Goal: Find specific page/section: Find specific page/section

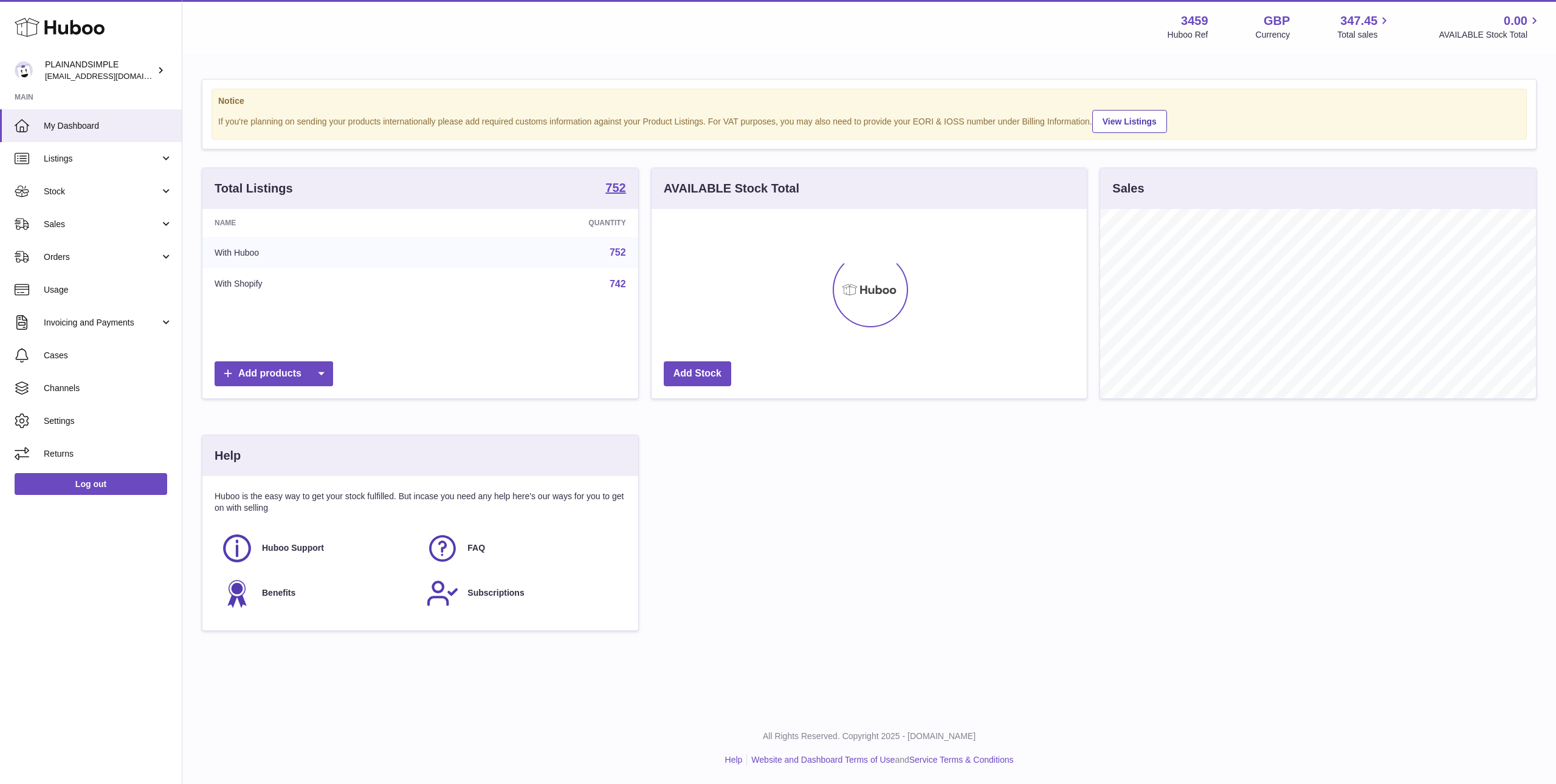
scroll to position [189, 435]
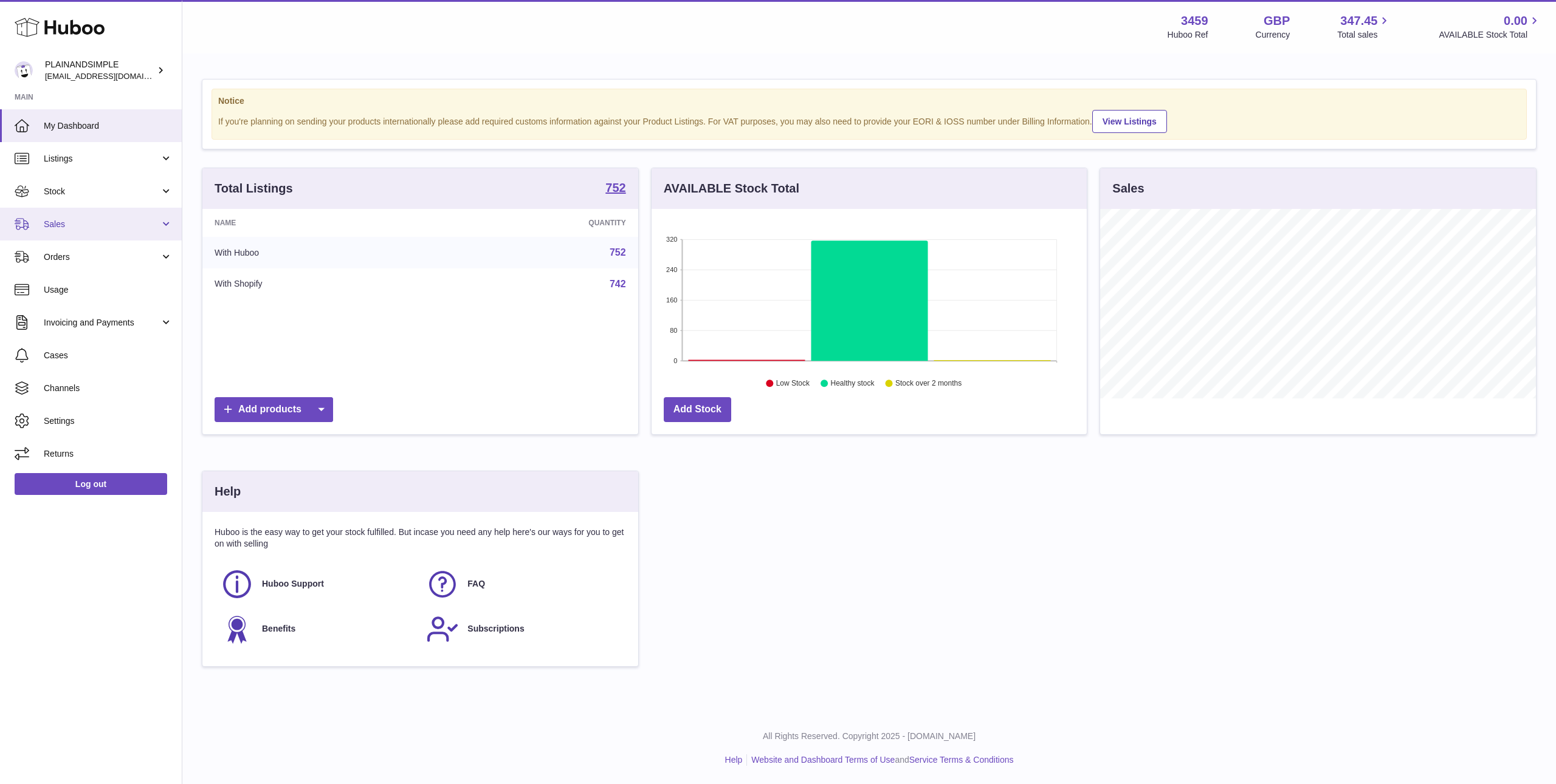
click at [69, 226] on span "Sales" at bounding box center [101, 224] width 116 height 12
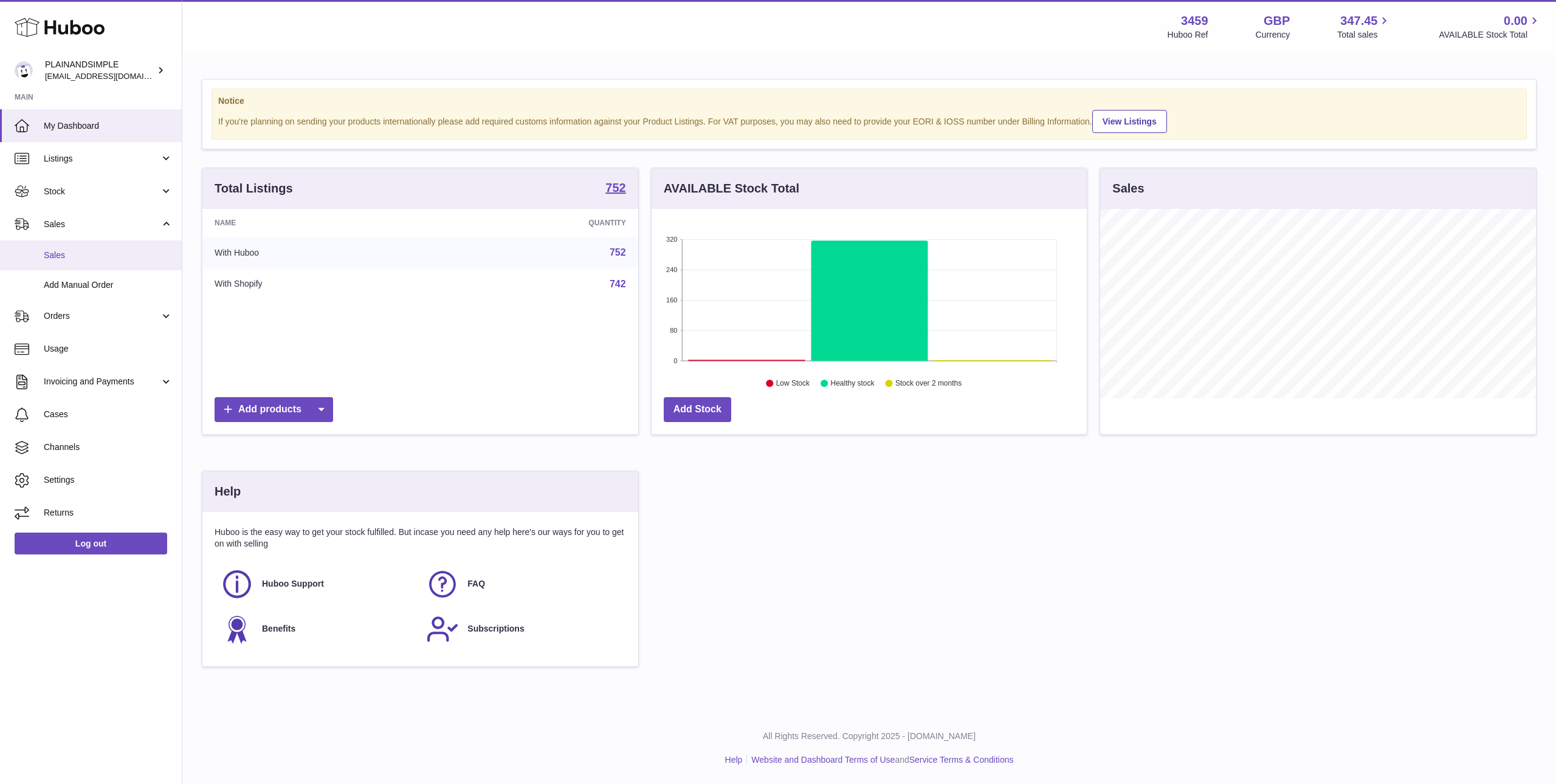
click at [89, 264] on link "Sales" at bounding box center [91, 255] width 181 height 29
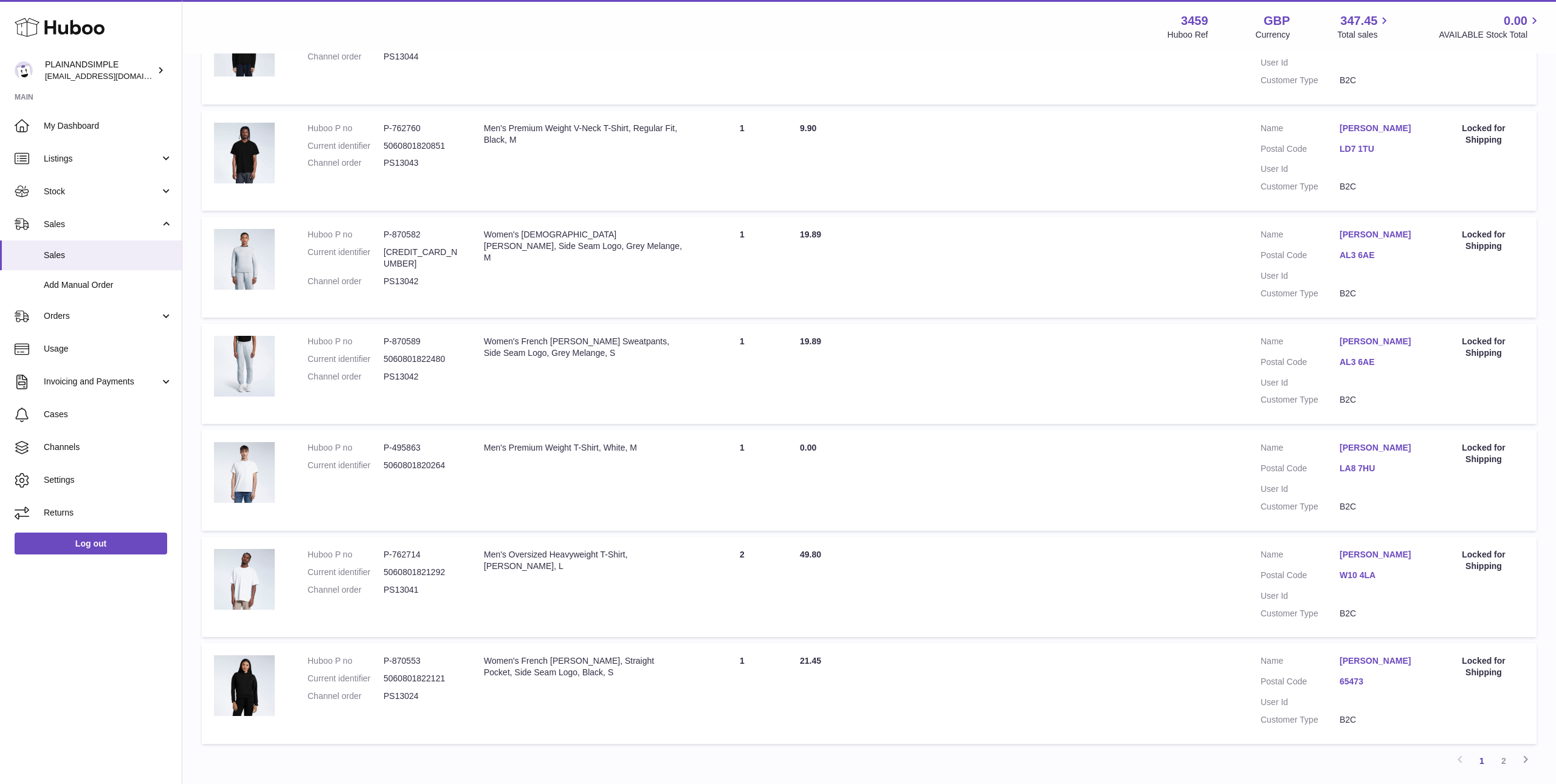
scroll to position [726, 0]
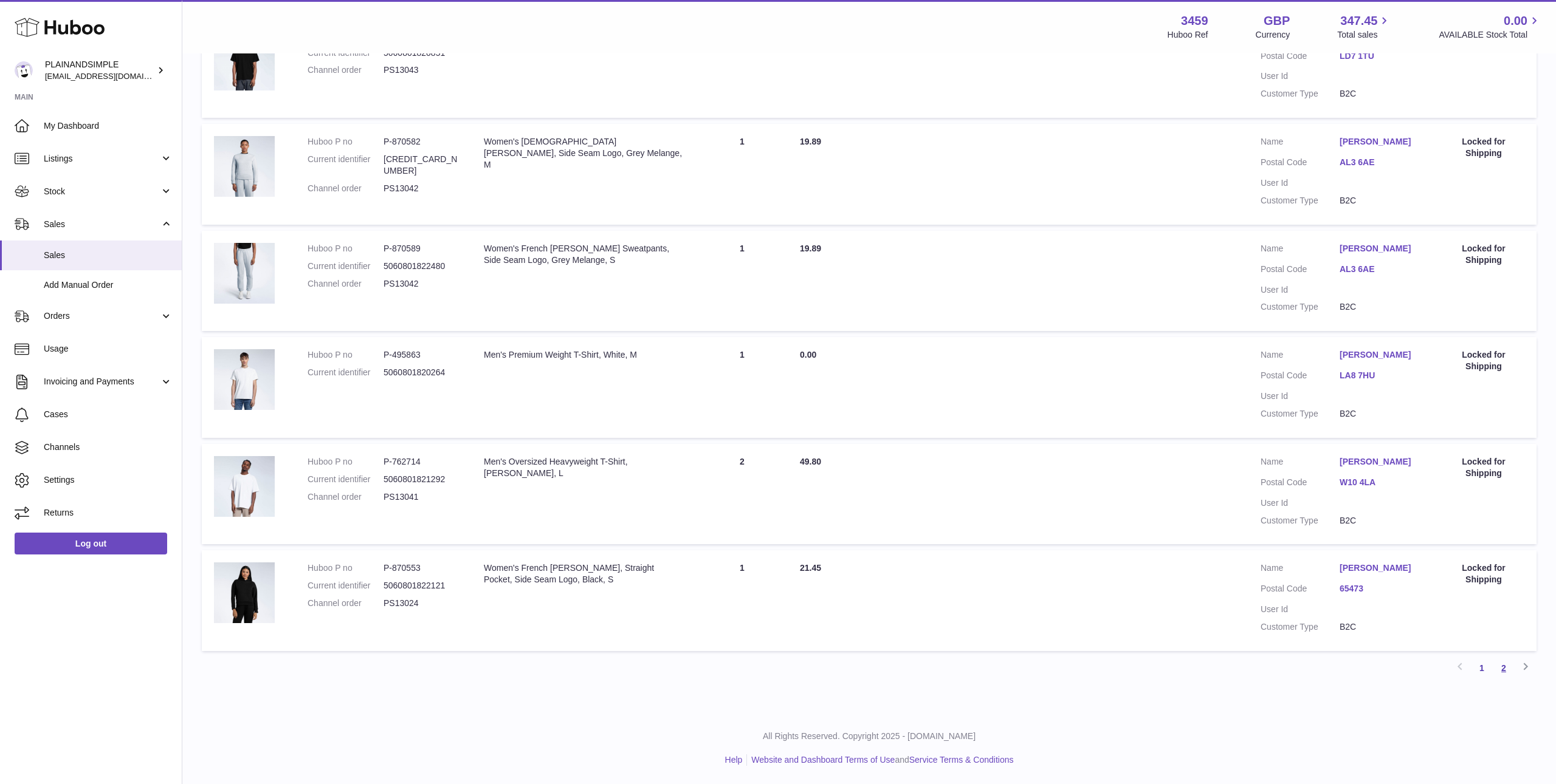
click at [1503, 669] on link "2" at bounding box center [1504, 668] width 22 height 22
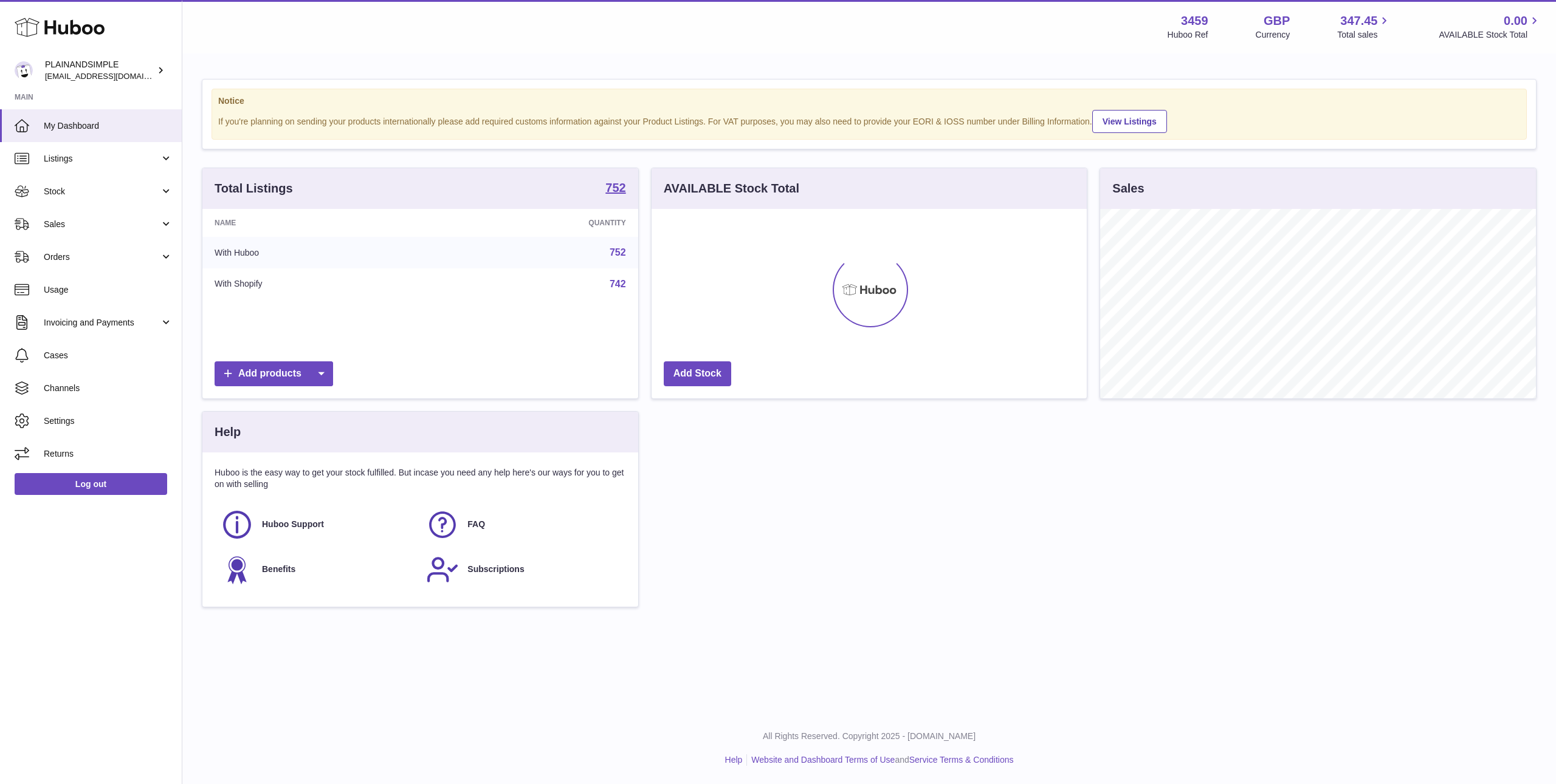
scroll to position [189, 435]
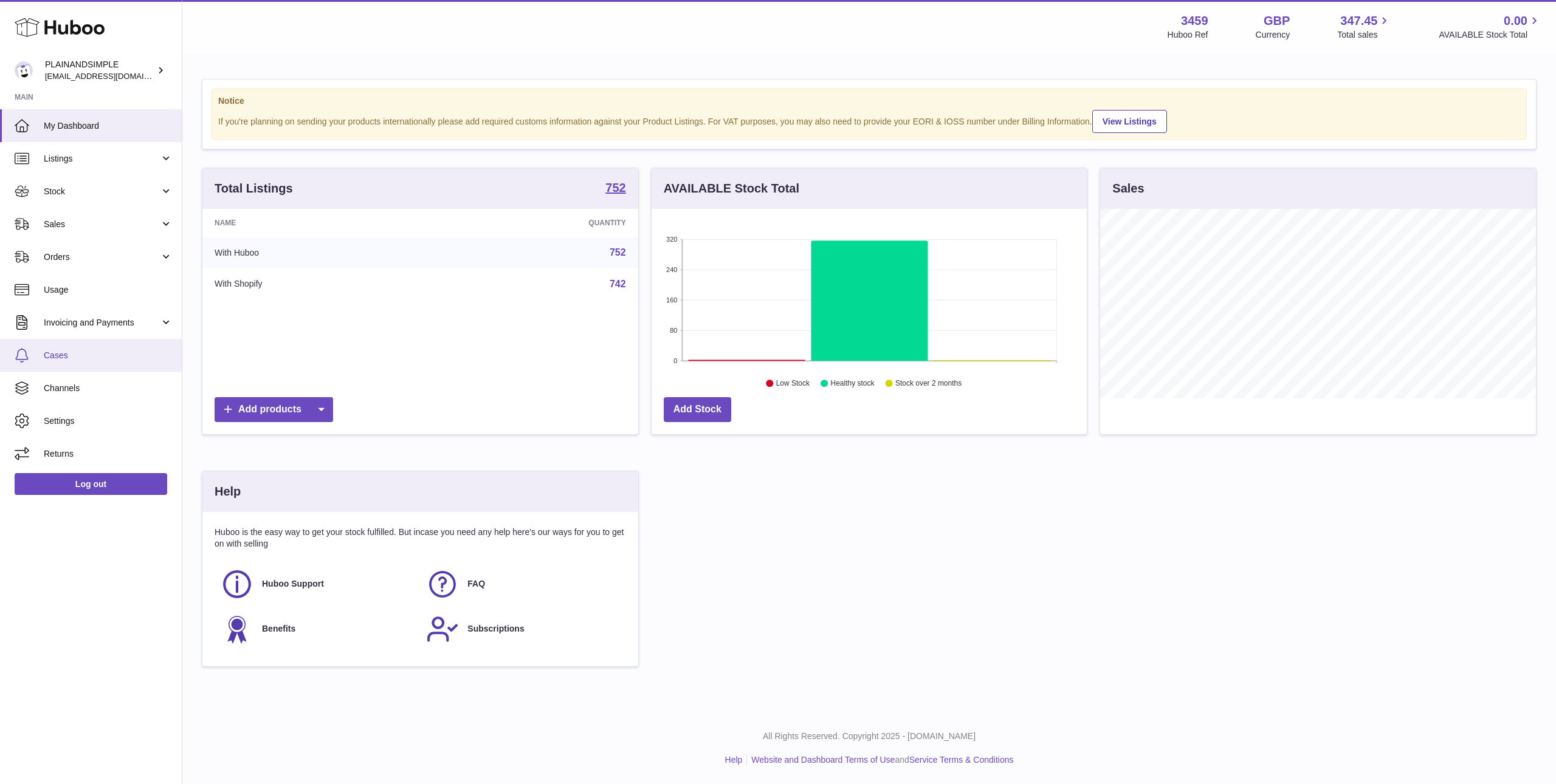
click at [70, 365] on link "Cases" at bounding box center [91, 355] width 181 height 33
